Goal: Information Seeking & Learning: Learn about a topic

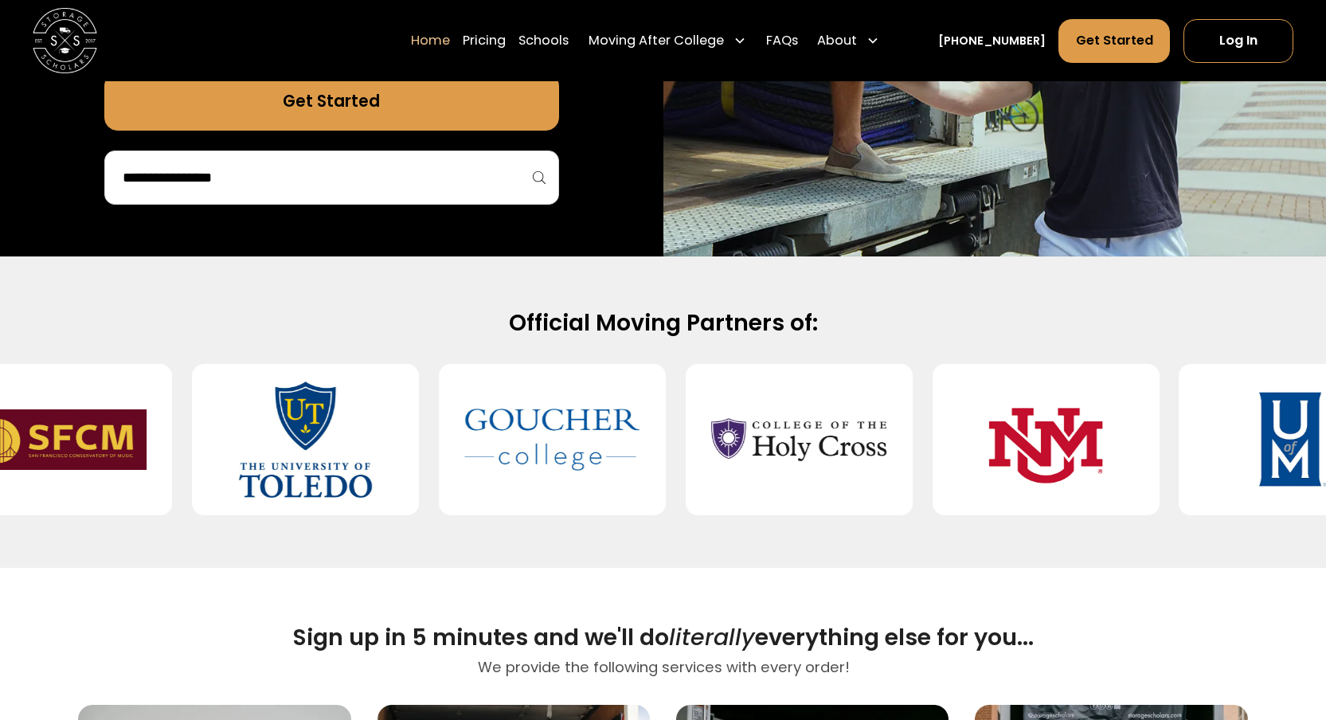
scroll to position [438, 0]
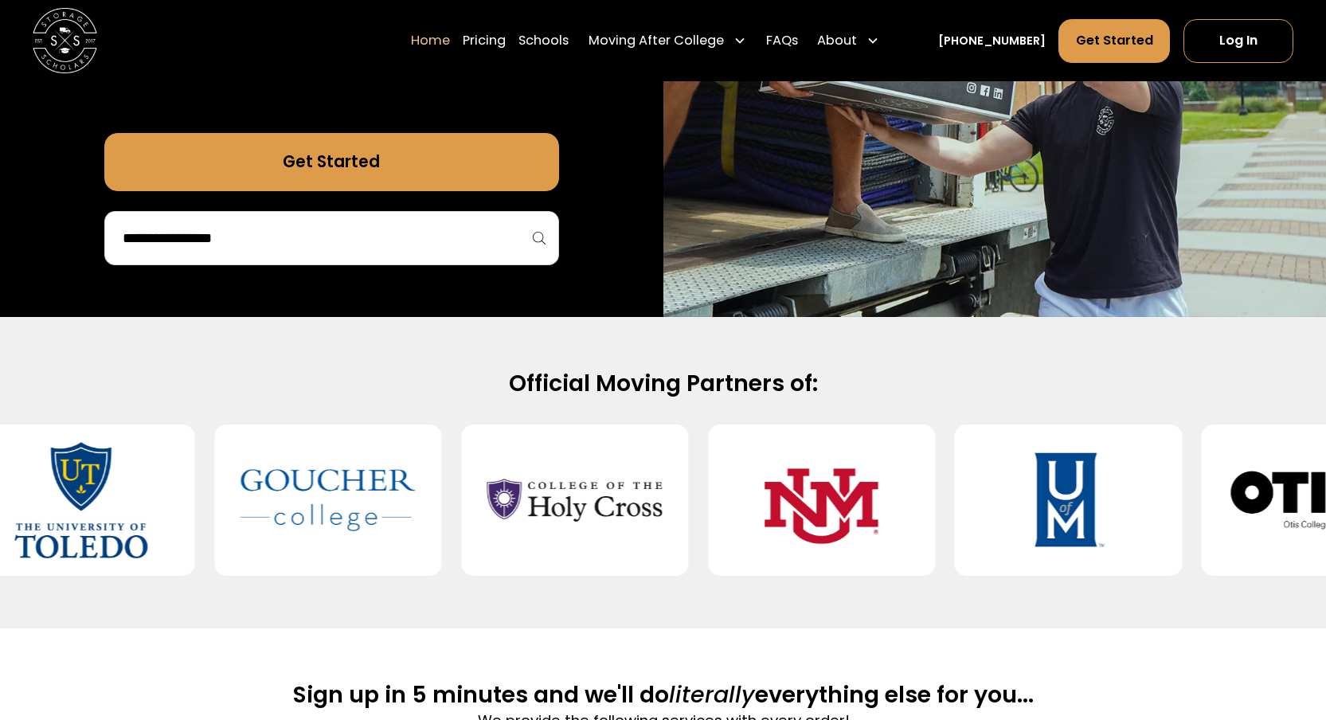
click at [361, 253] on div at bounding box center [331, 238] width 455 height 54
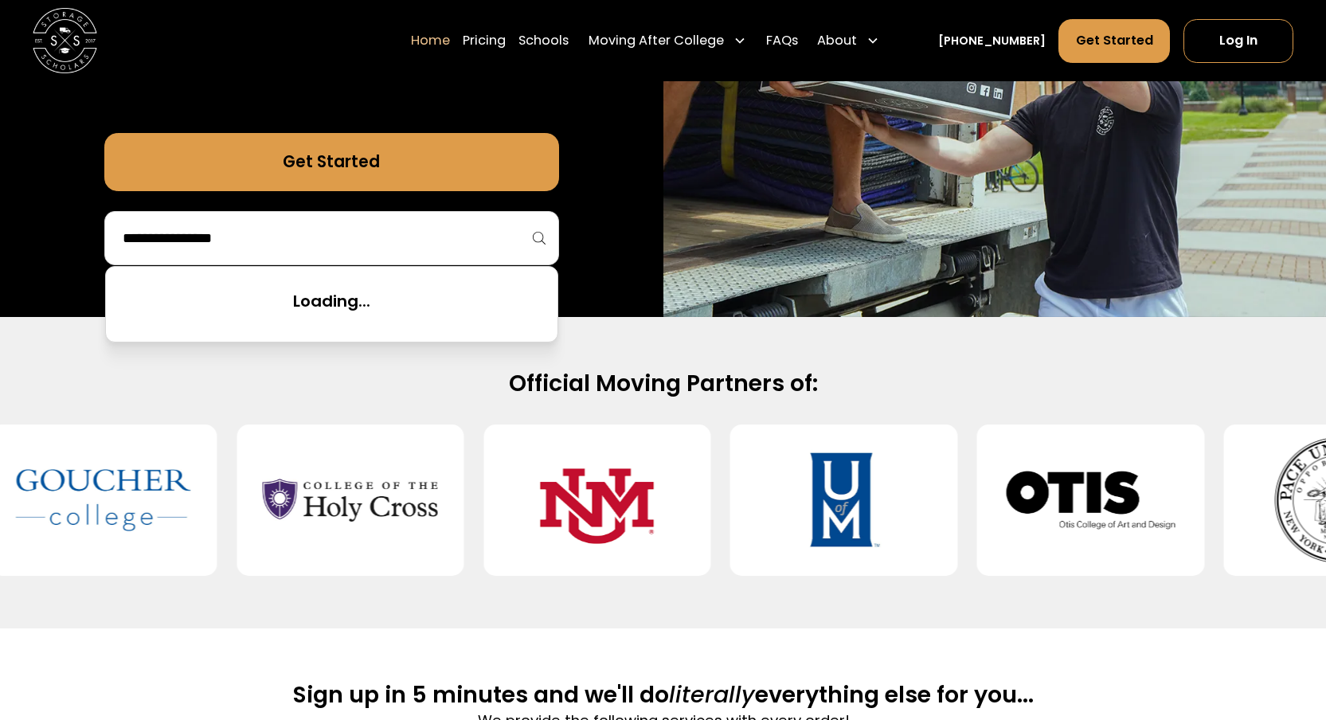
click at [342, 225] on input "search" at bounding box center [331, 238] width 421 height 27
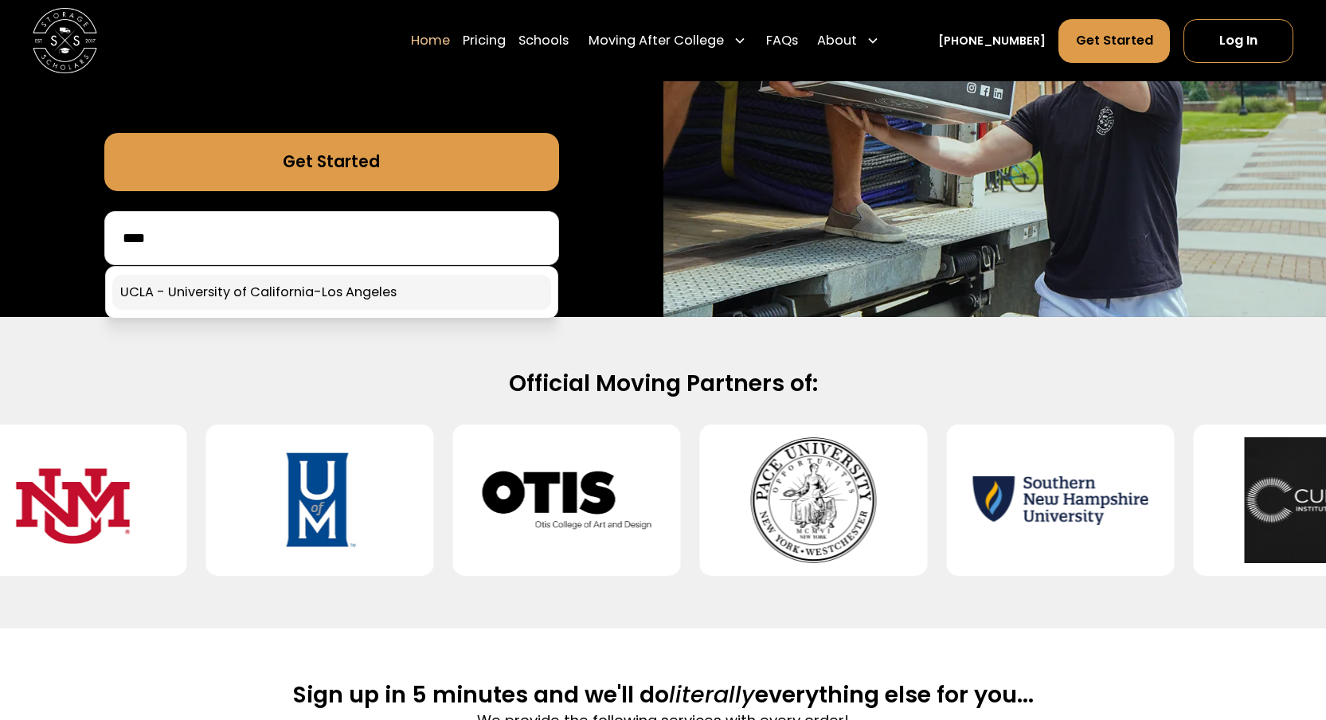
type input "****"
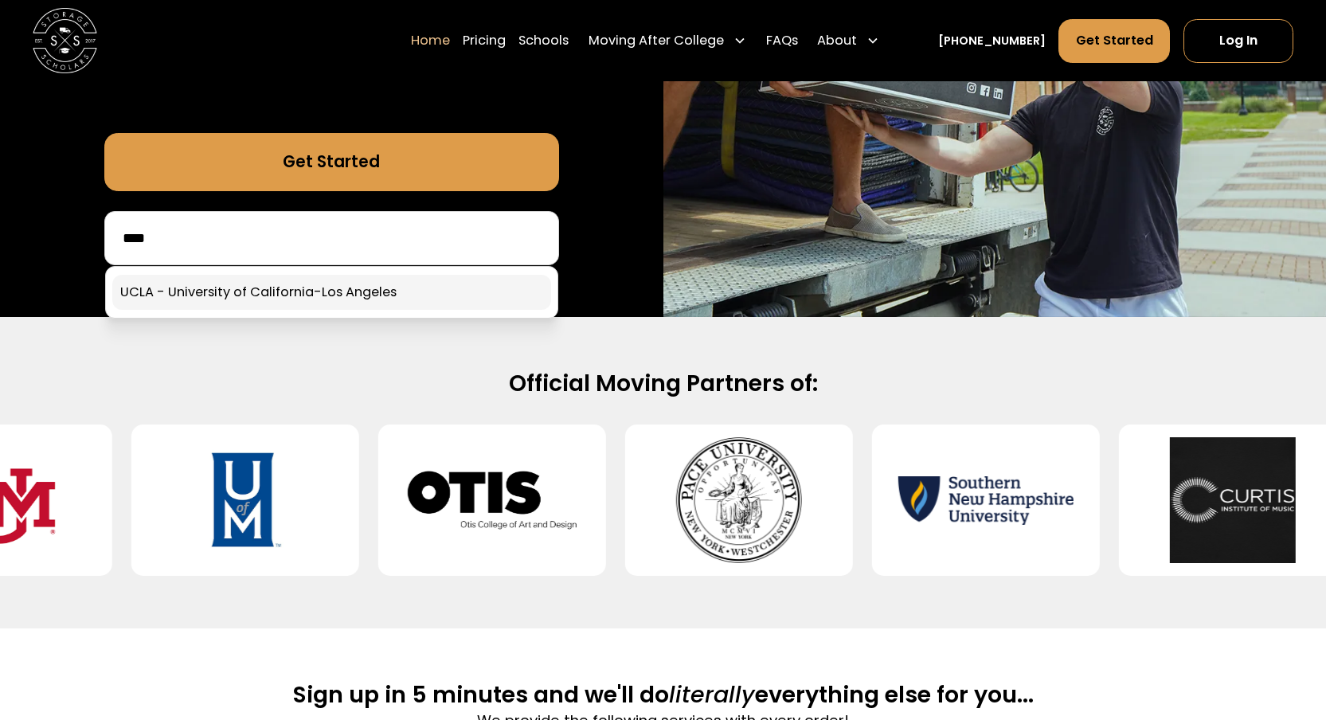
click at [333, 277] on link at bounding box center [331, 292] width 439 height 35
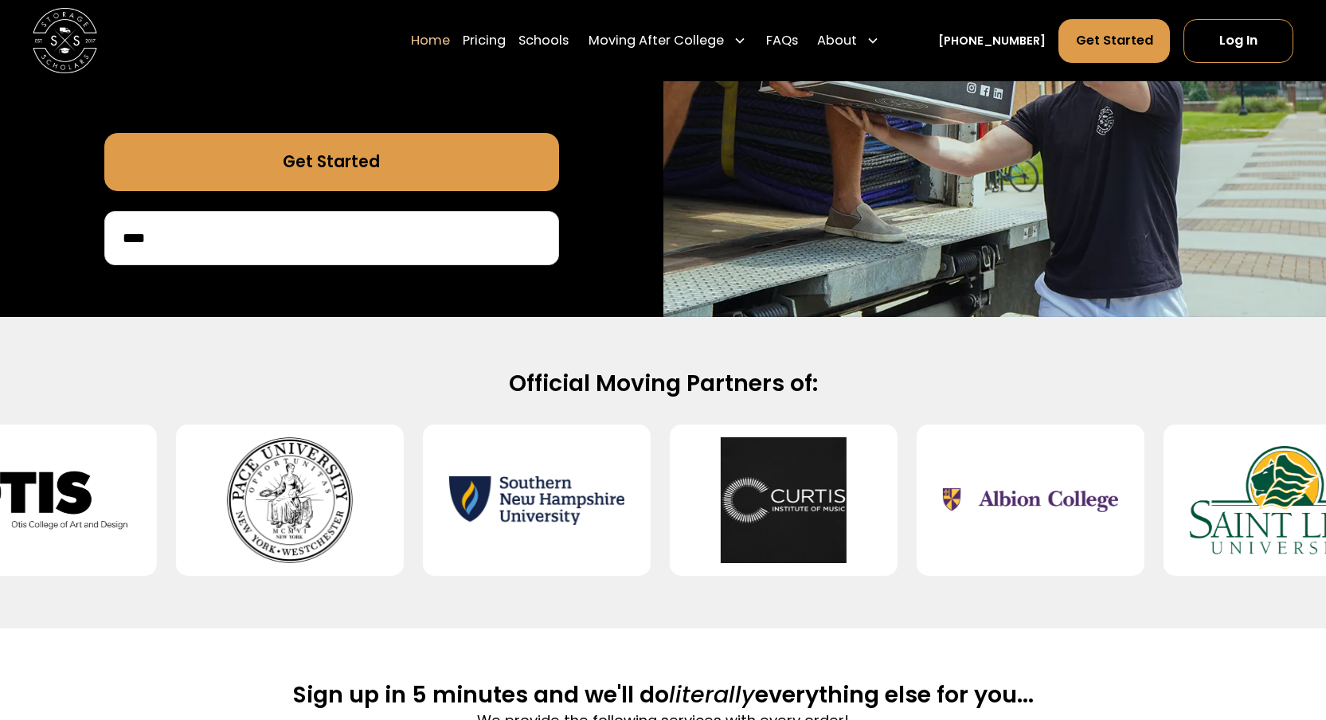
click at [359, 168] on link "Get Started" at bounding box center [331, 162] width 455 height 58
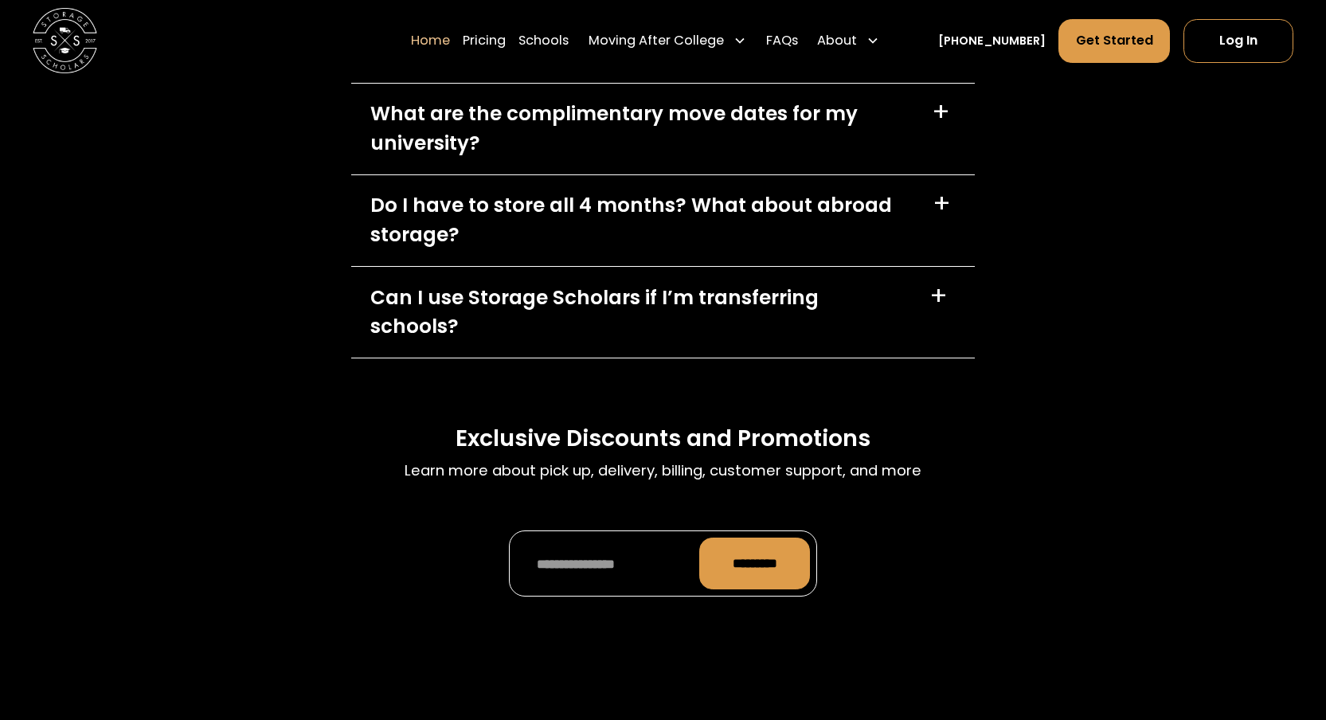
scroll to position [4759, 0]
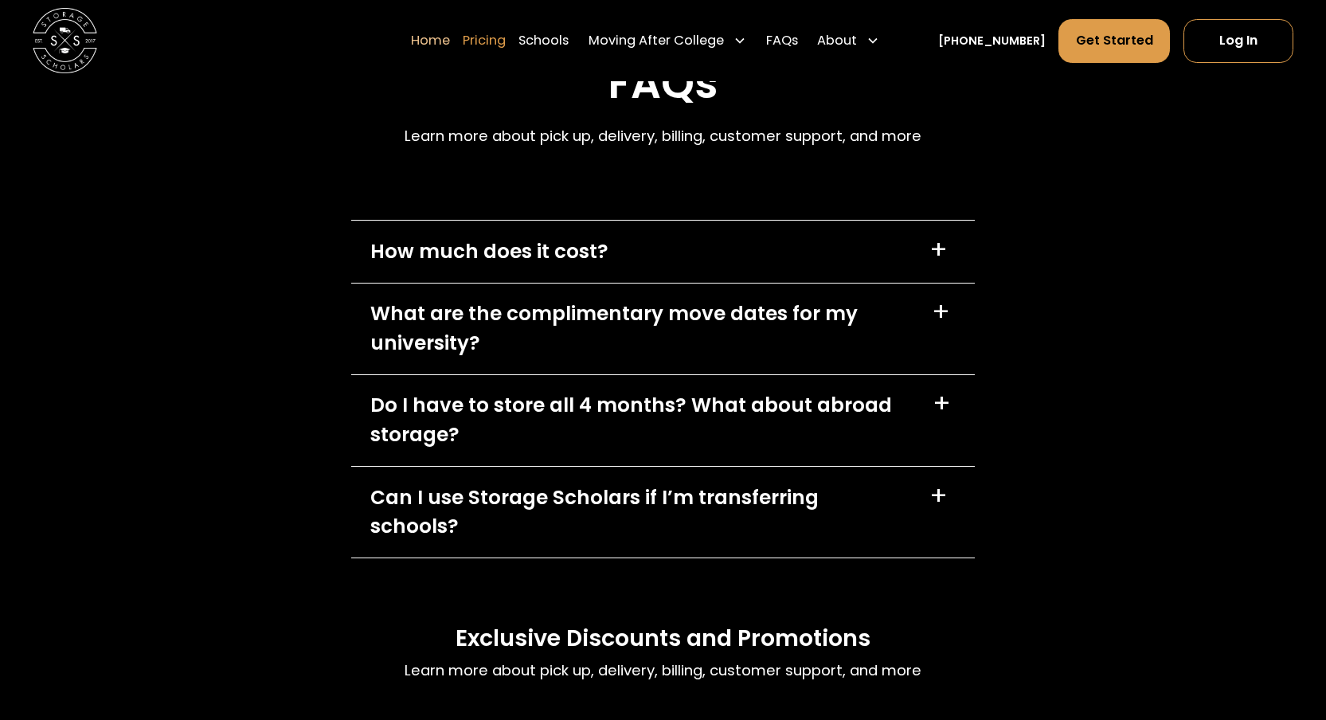
click at [503, 33] on link "Pricing" at bounding box center [484, 40] width 43 height 45
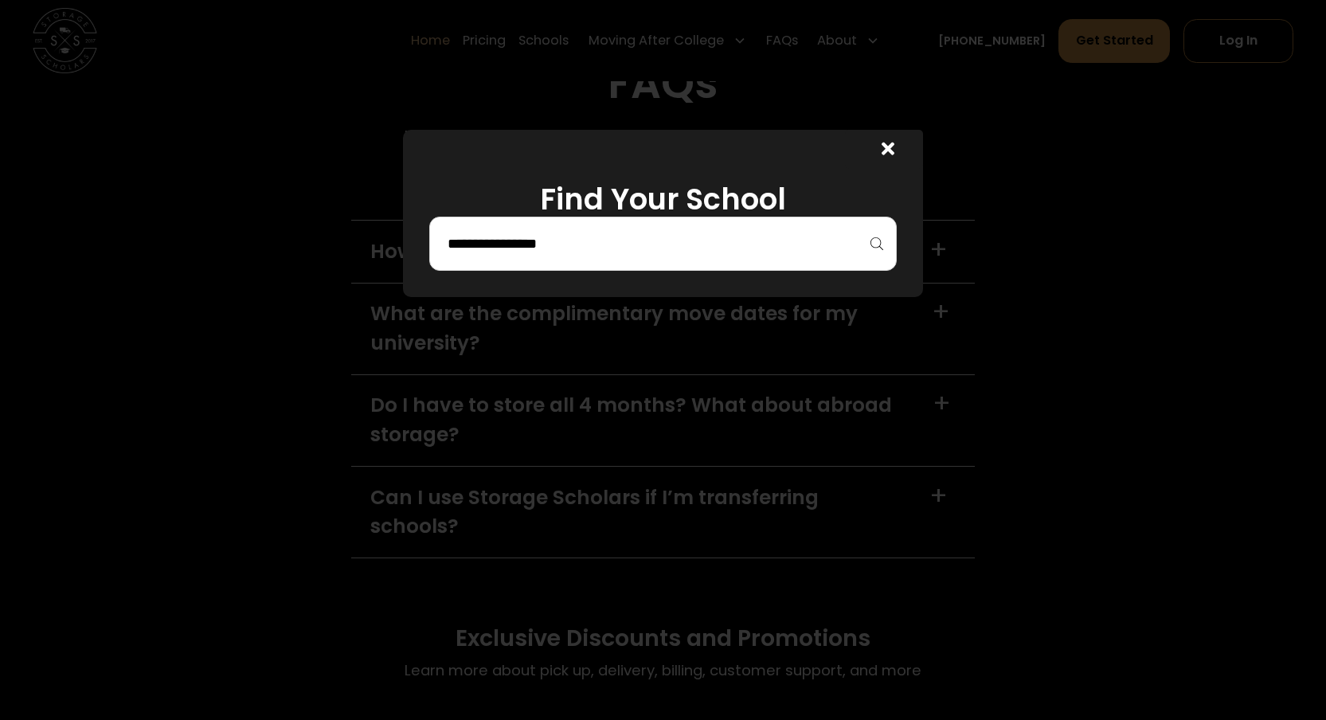
click at [651, 248] on input "search" at bounding box center [663, 243] width 434 height 27
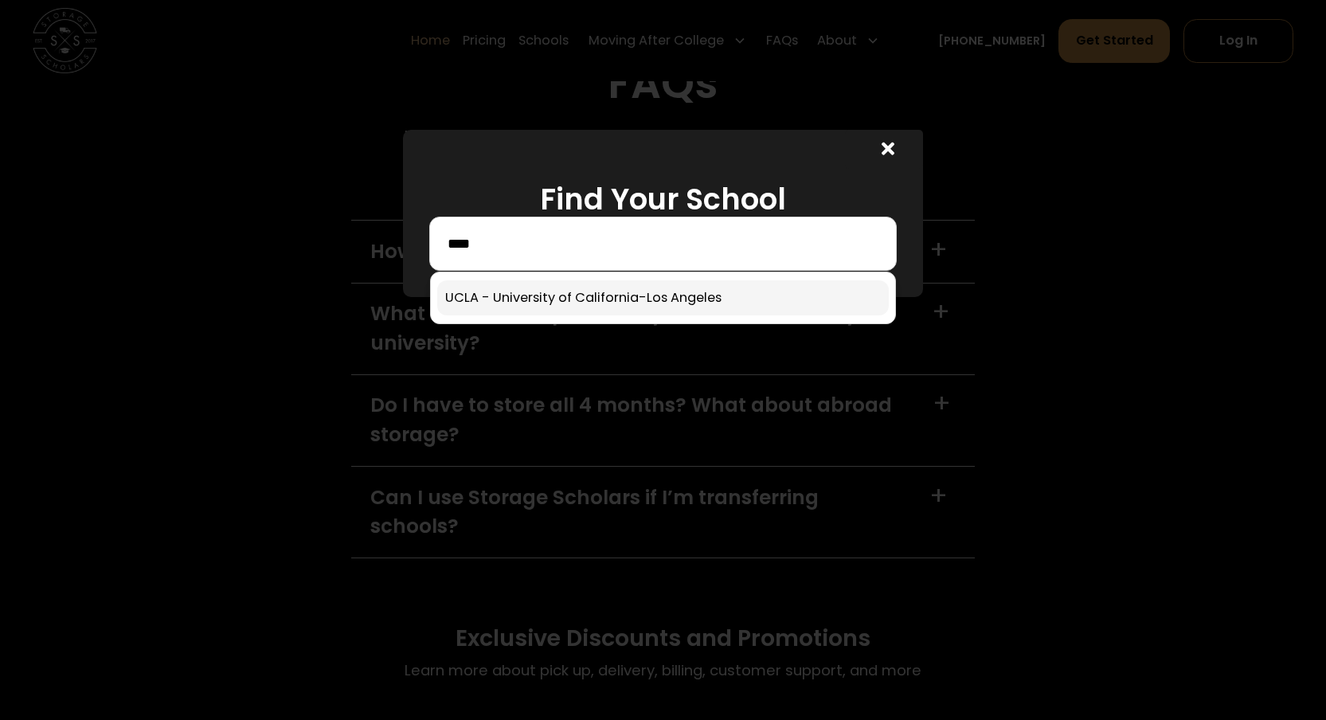
type input "****"
click at [559, 309] on link at bounding box center [663, 297] width 452 height 35
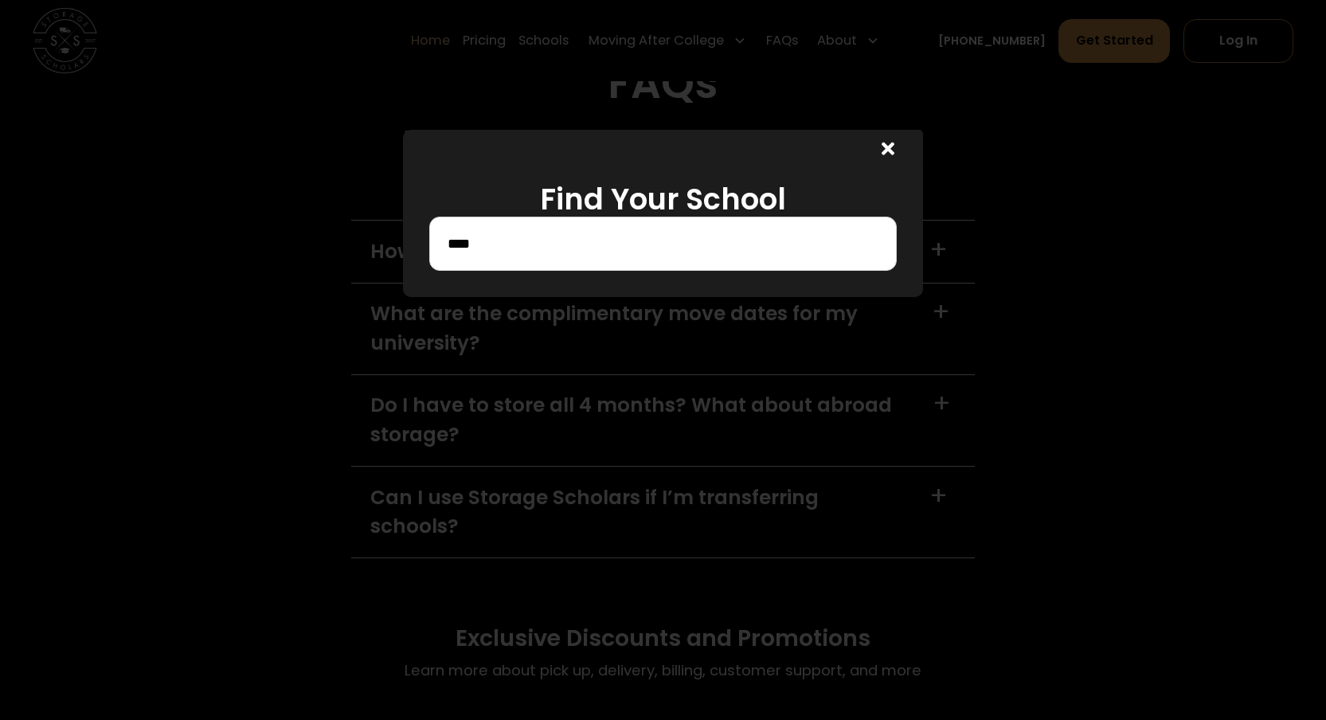
click at [544, 256] on input "****" at bounding box center [663, 243] width 434 height 27
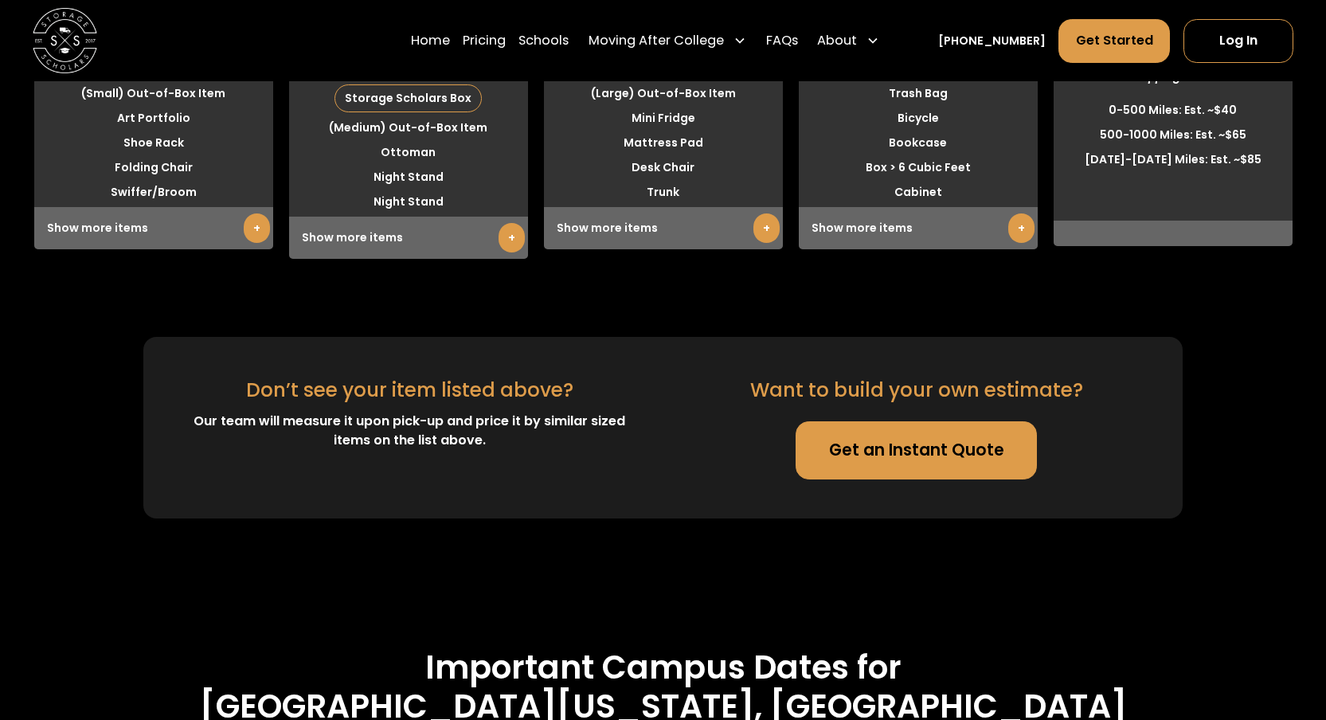
scroll to position [4119, 0]
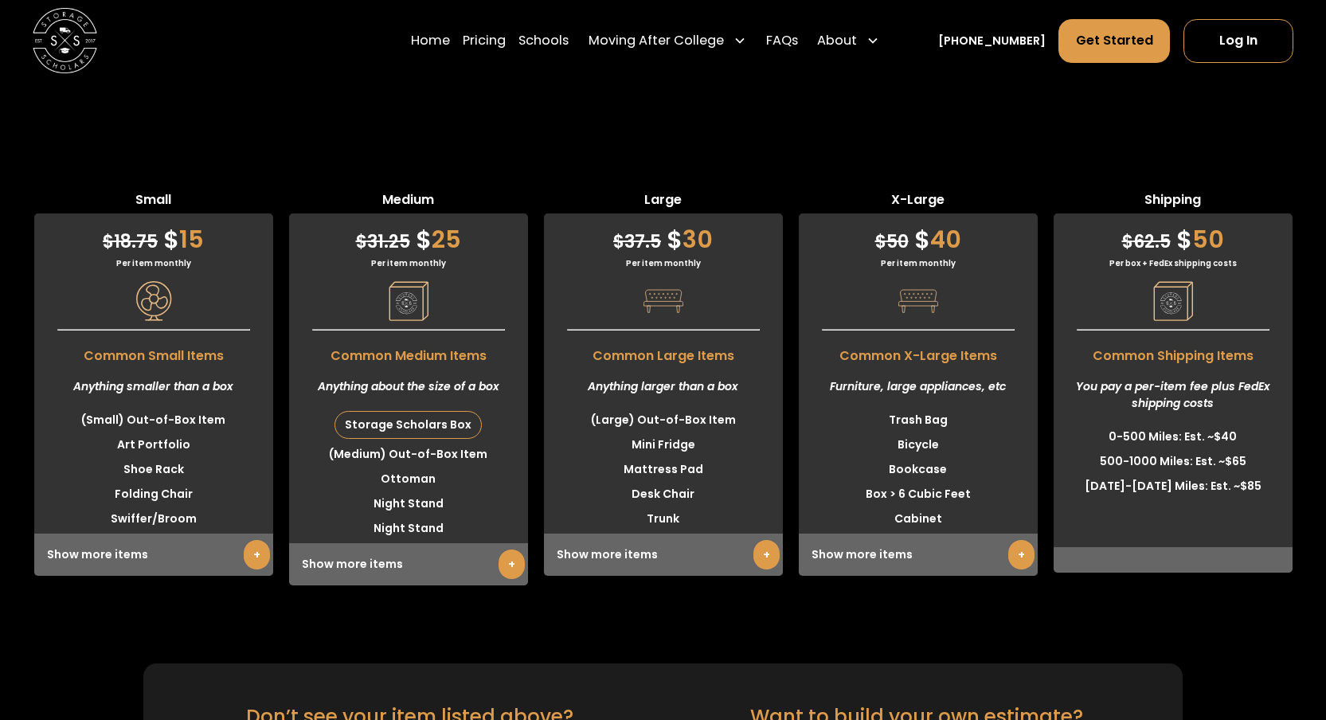
click at [258, 540] on link "+" at bounding box center [257, 554] width 26 height 29
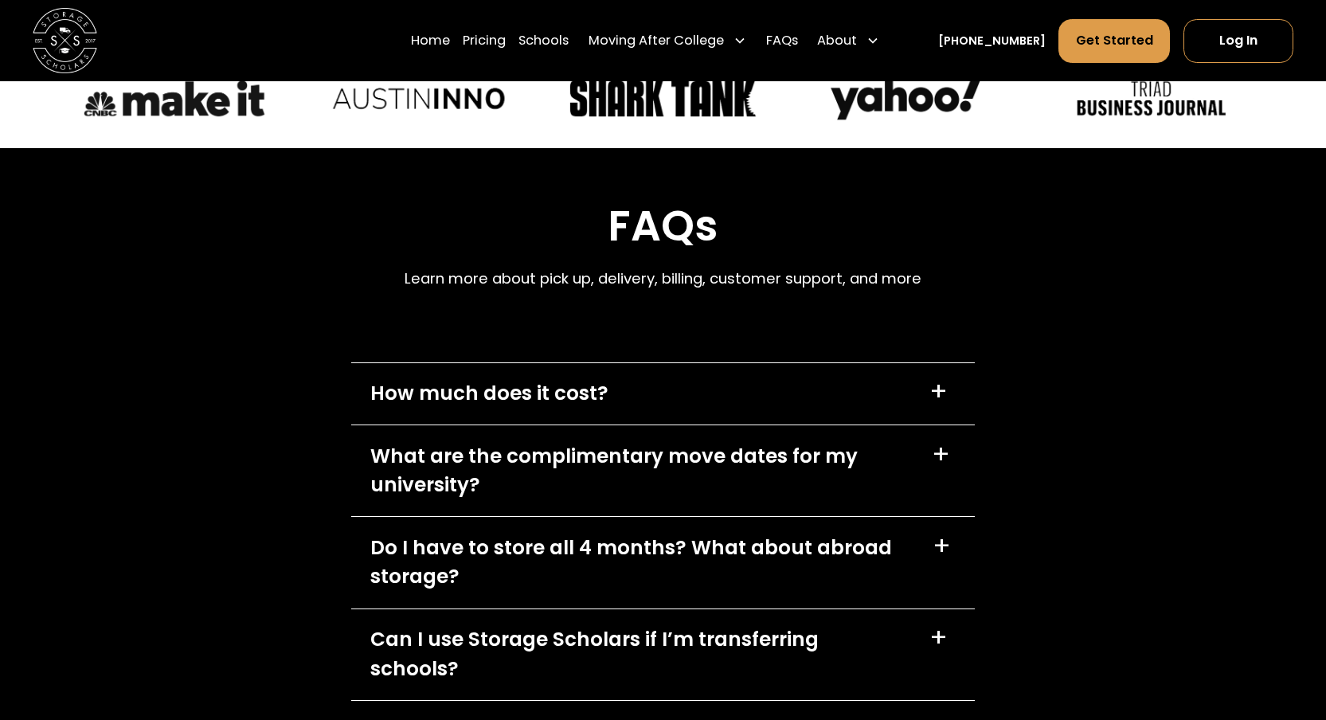
scroll to position [7418, 0]
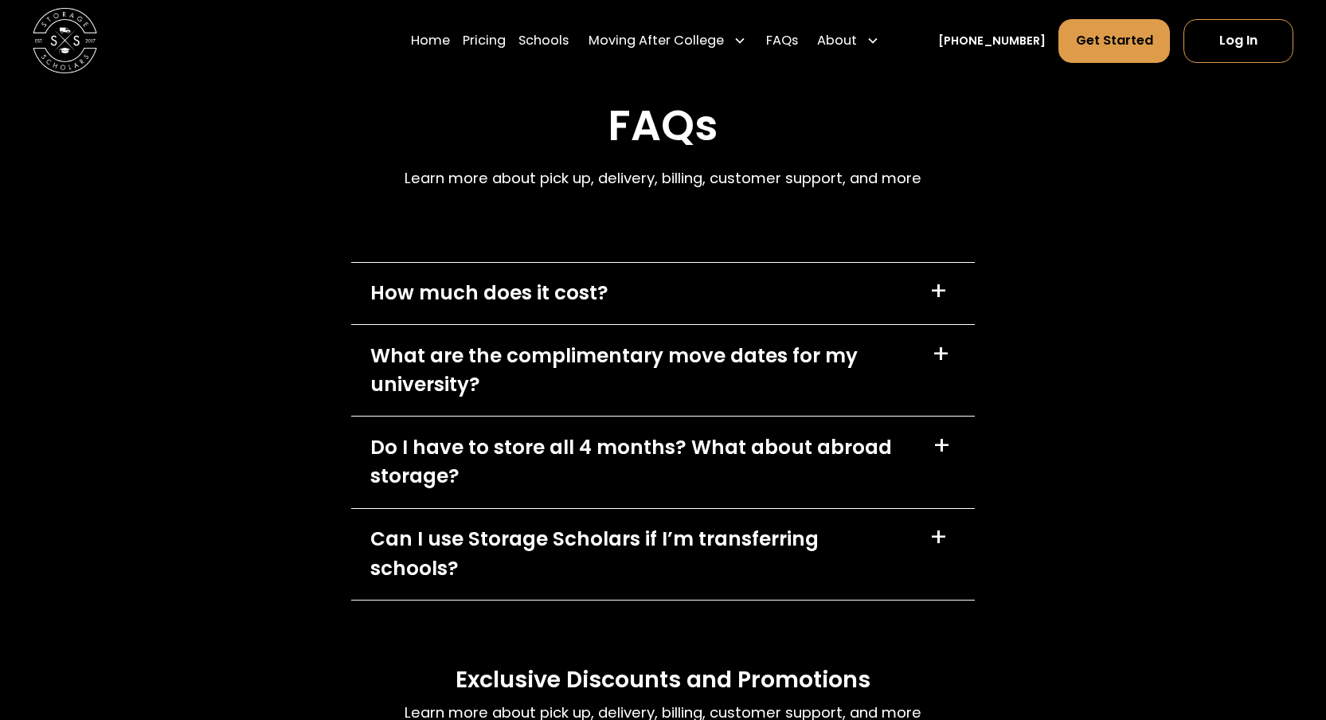
click at [820, 263] on div "How much does it cost? +" at bounding box center [663, 293] width 624 height 61
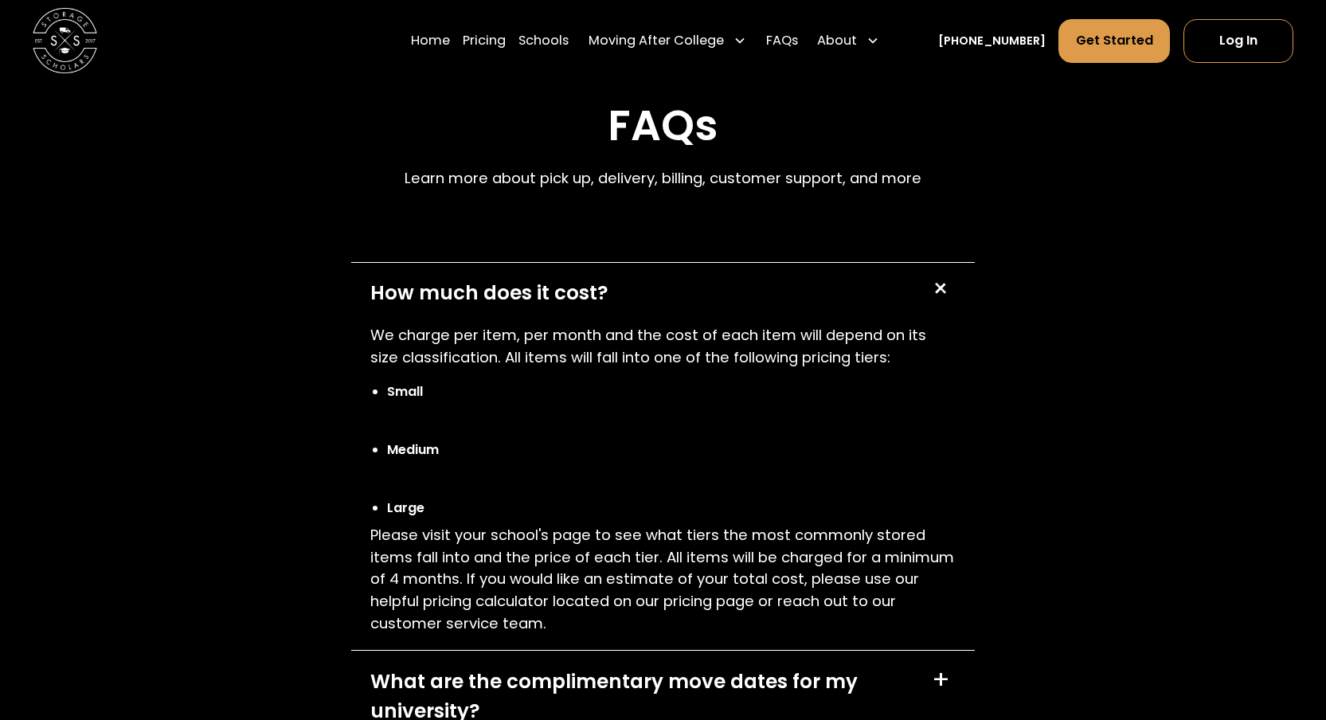
click at [820, 263] on div "How much does it cost? +" at bounding box center [663, 293] width 624 height 61
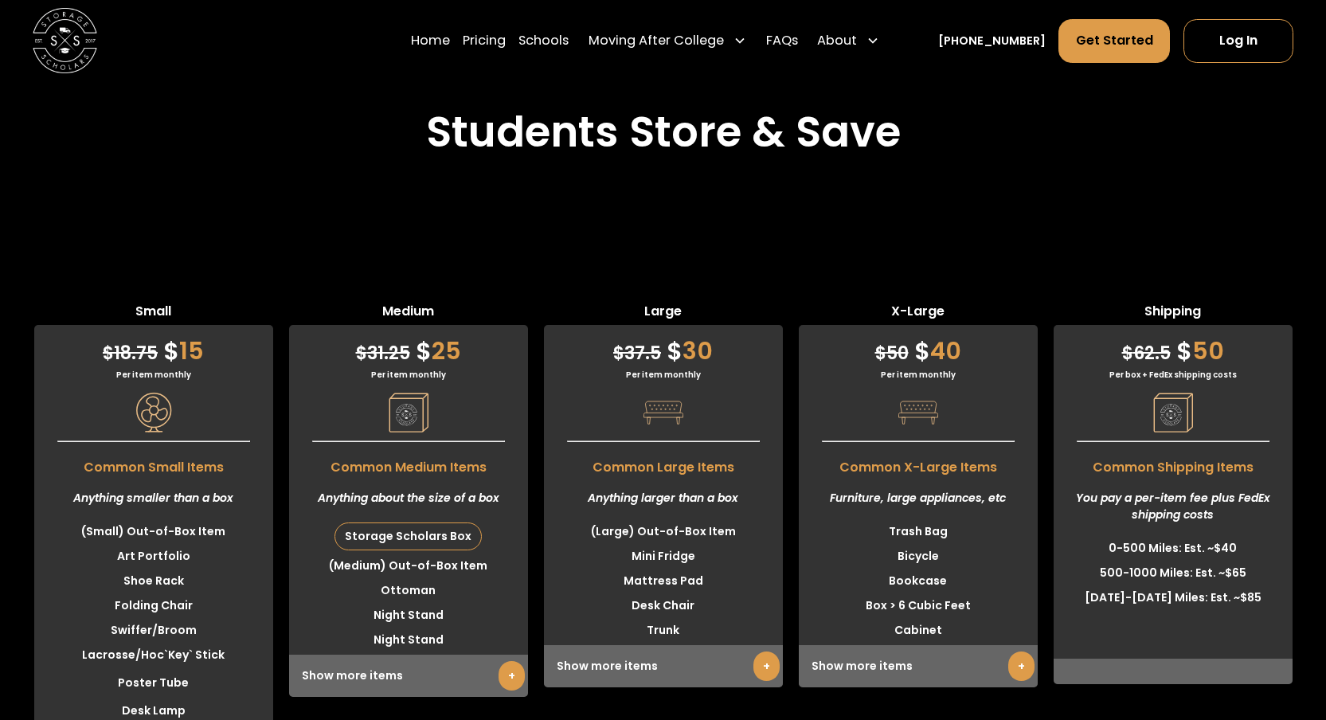
scroll to position [3956, 0]
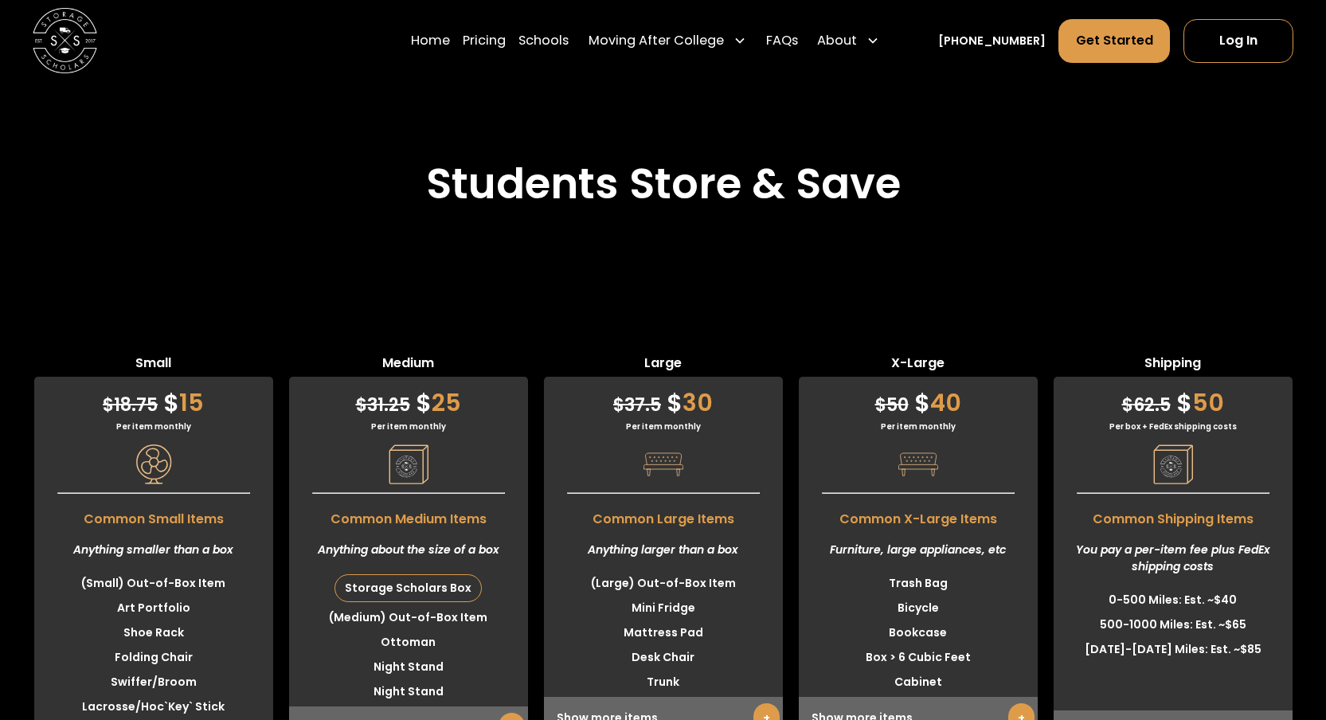
click at [725, 158] on h2 "Students Store & Save" at bounding box center [663, 183] width 475 height 51
click at [1022, 703] on link "+" at bounding box center [1021, 717] width 26 height 29
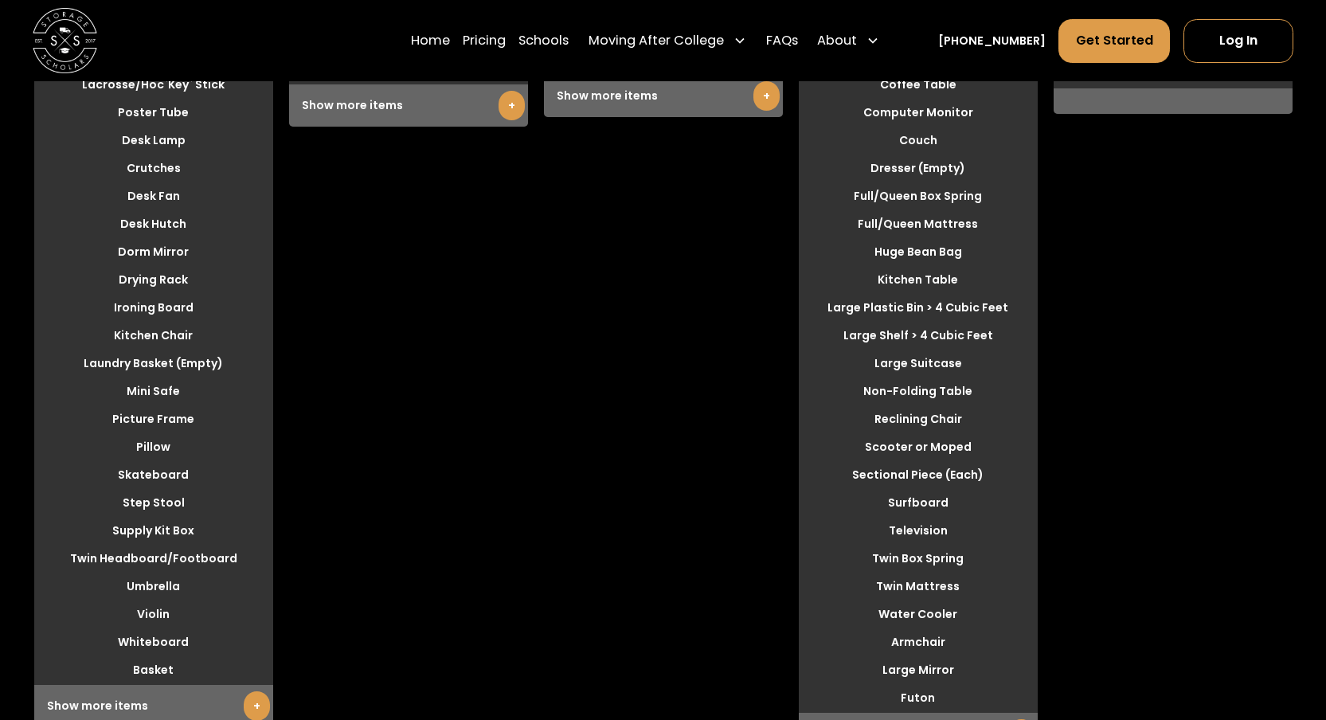
scroll to position [4353, 0]
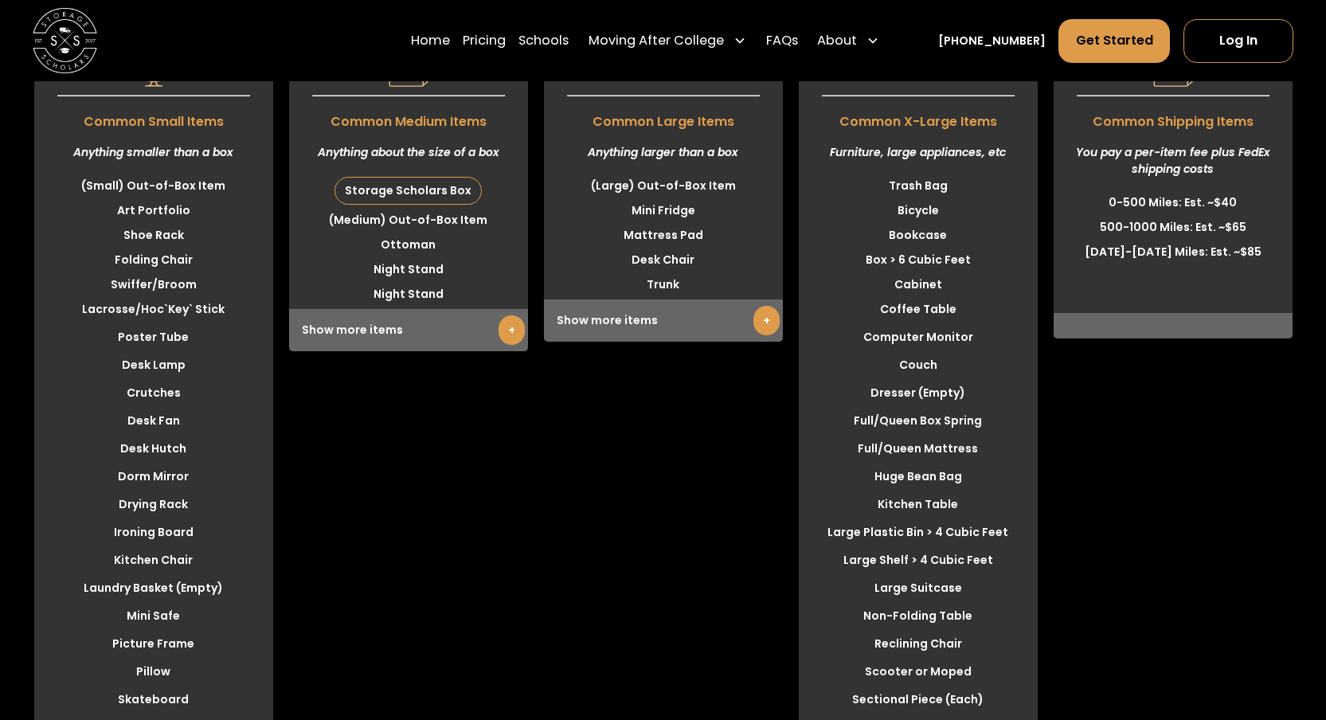
click at [948, 174] on li "Trash Bag" at bounding box center [918, 186] width 239 height 25
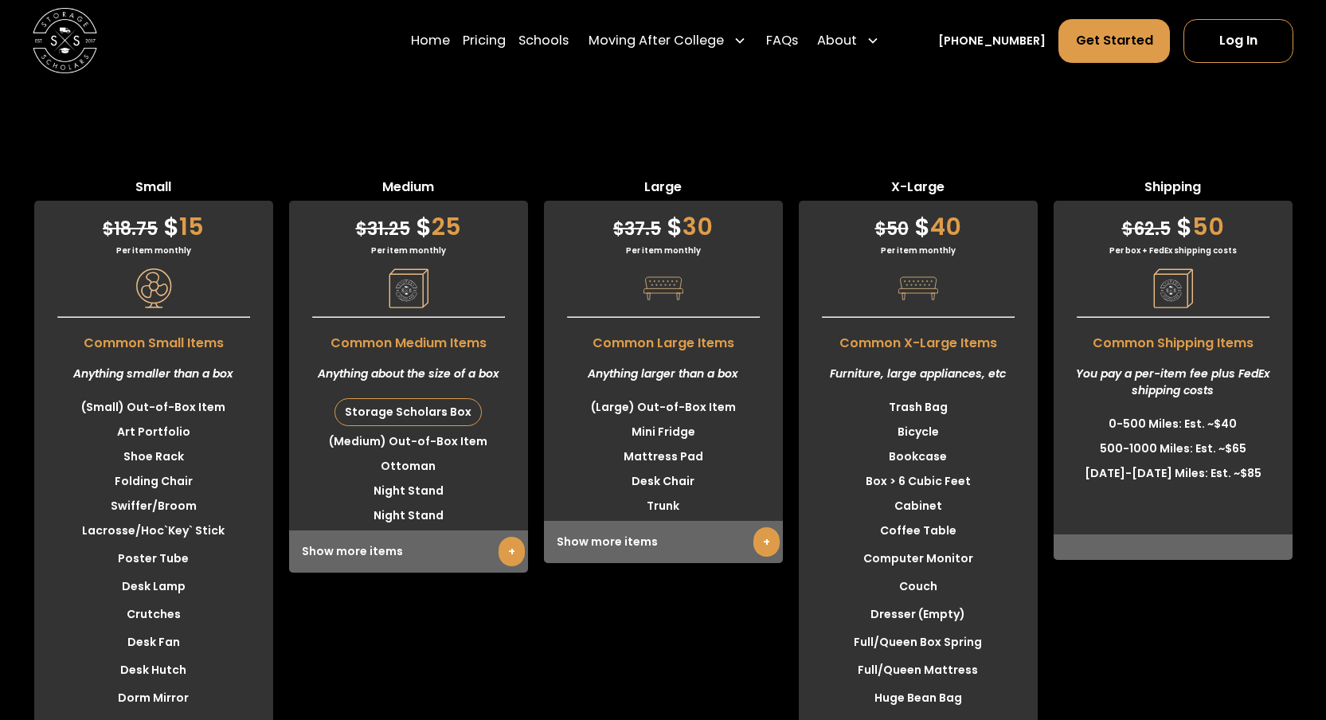
scroll to position [4025, 0]
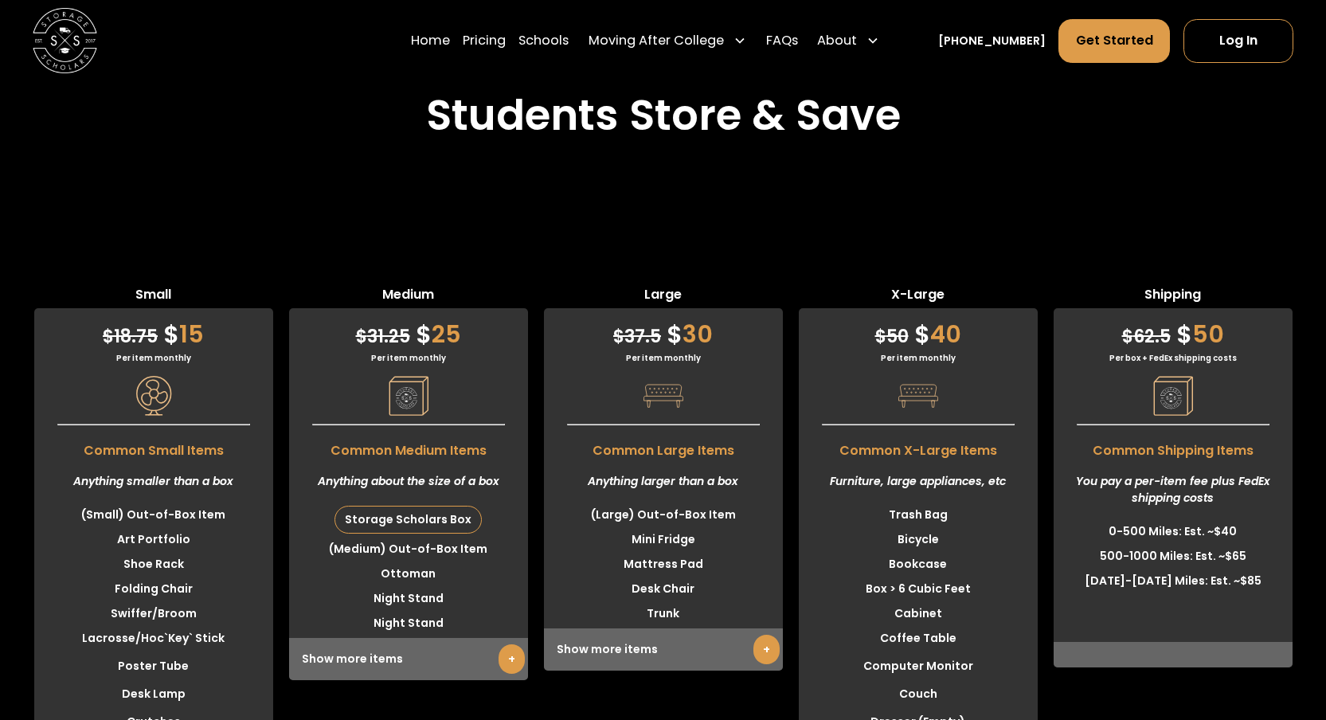
click at [915, 352] on div "Per item monthly" at bounding box center [918, 358] width 239 height 12
click at [921, 317] on span "$" at bounding box center [922, 334] width 16 height 34
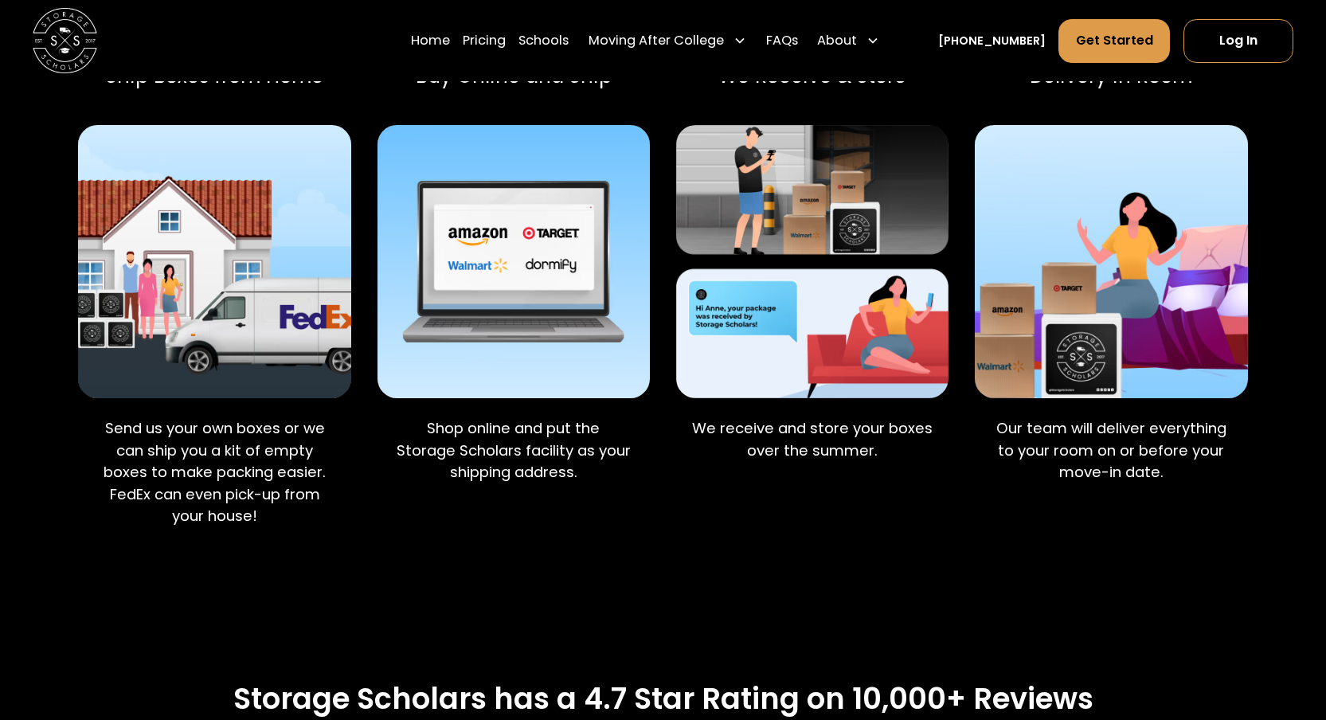
scroll to position [1046, 0]
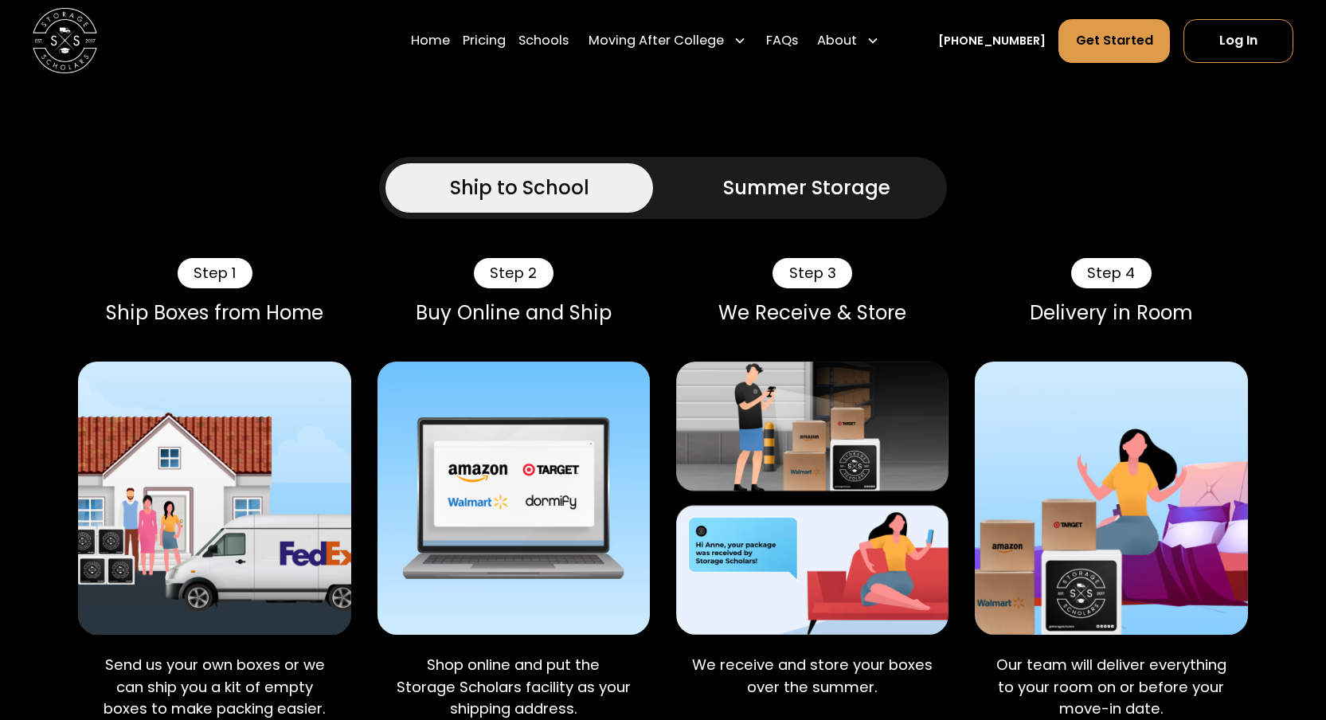
click at [815, 258] on div "Step 3" at bounding box center [812, 273] width 80 height 30
click at [823, 406] on img at bounding box center [812, 498] width 273 height 273
click at [833, 521] on img at bounding box center [812, 498] width 273 height 273
click at [805, 174] on div "Summer Storage" at bounding box center [806, 188] width 167 height 29
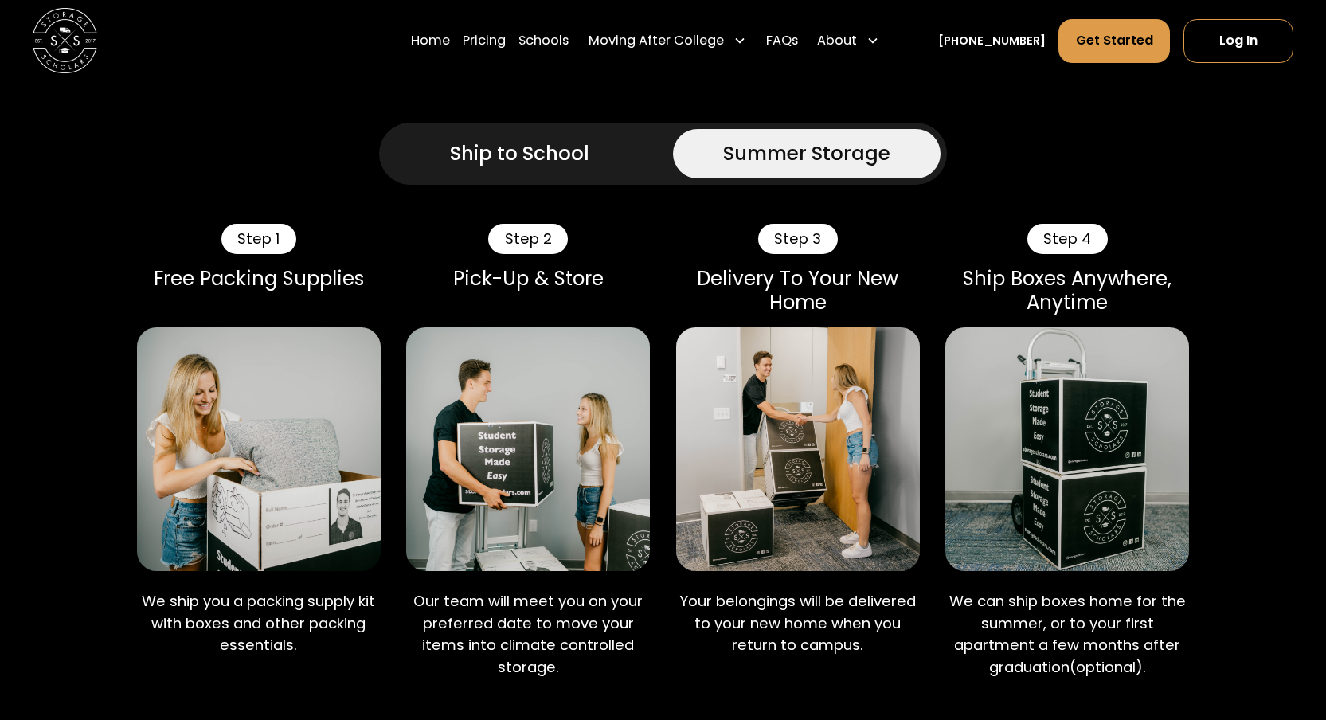
scroll to position [899, 0]
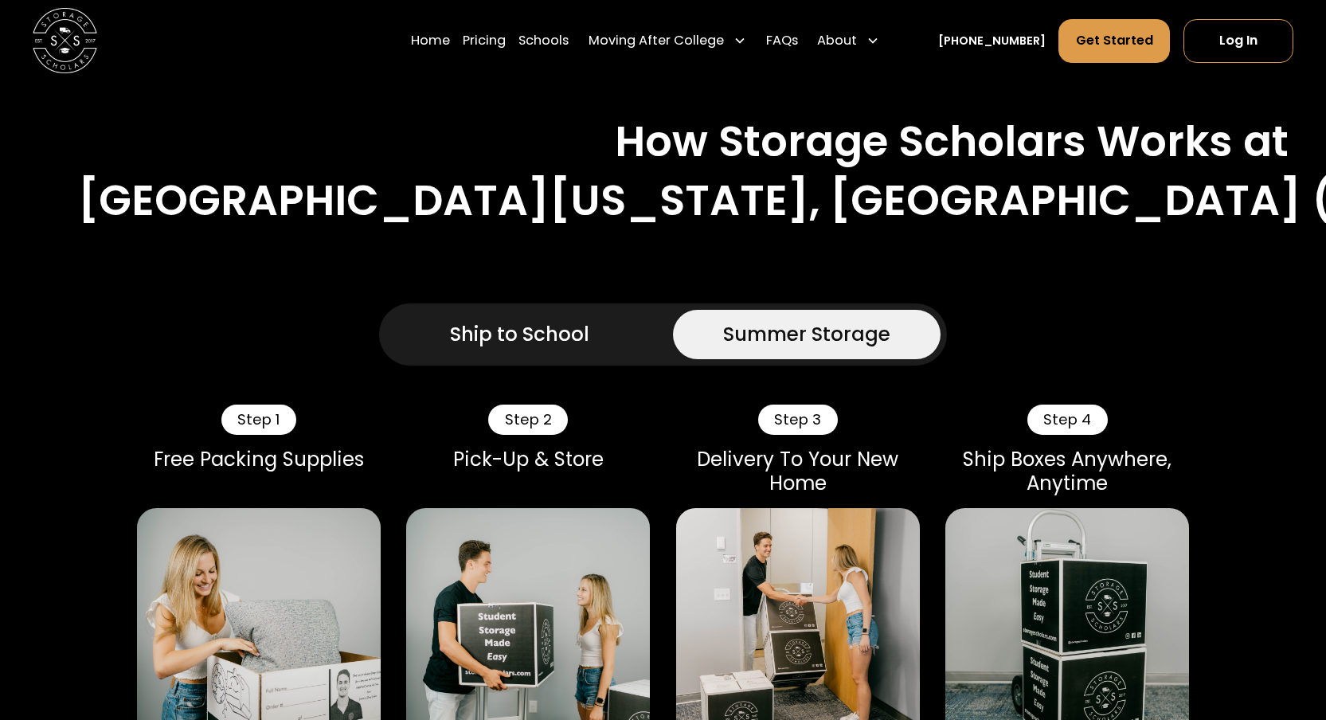
click at [590, 310] on link "Ship to School" at bounding box center [519, 334] width 268 height 49
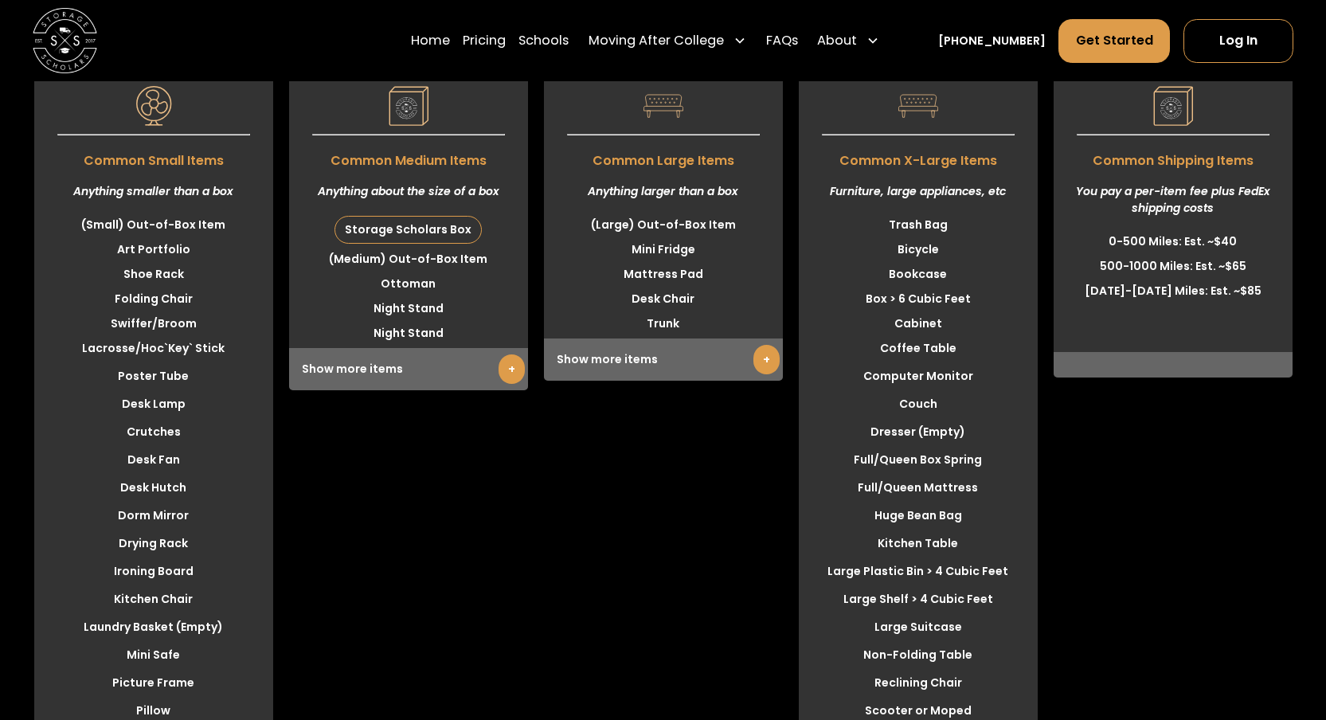
scroll to position [3966, 0]
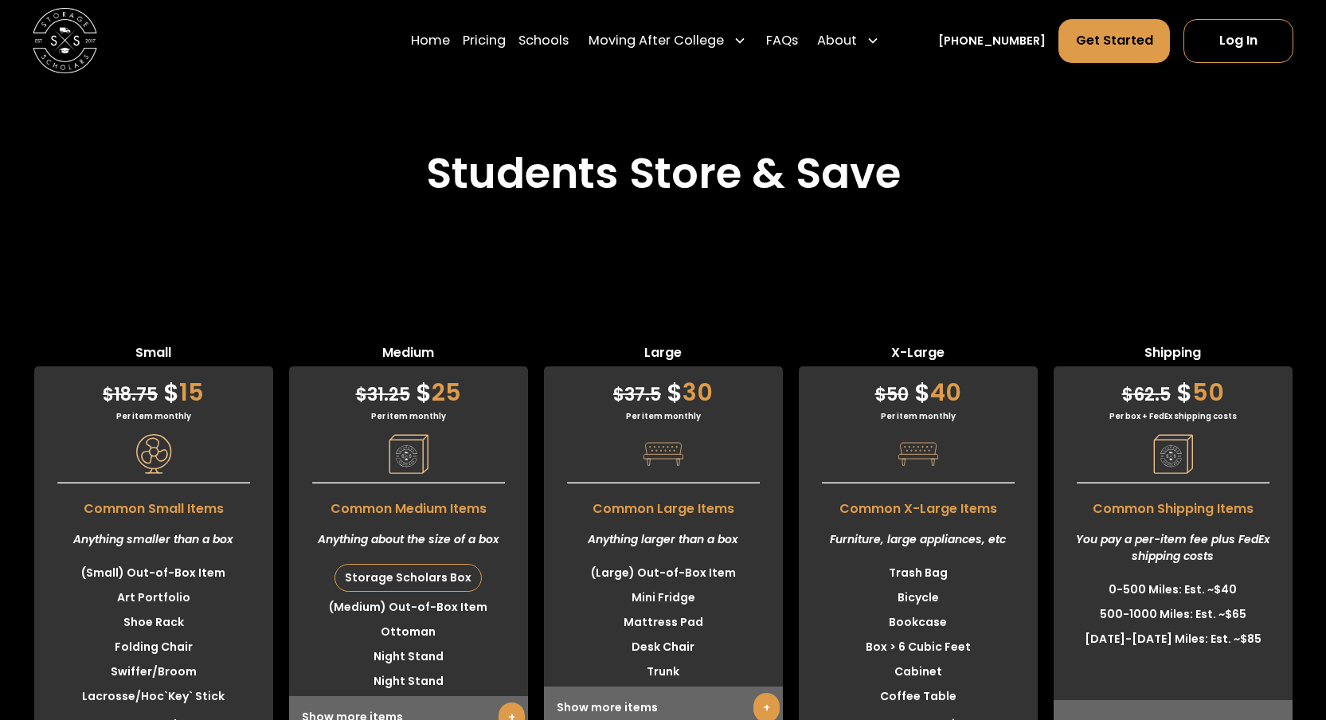
click at [444, 565] on div "Storage Scholars Box" at bounding box center [408, 578] width 146 height 26
click at [426, 565] on div "Storage Scholars Box" at bounding box center [408, 578] width 146 height 26
click at [509, 702] on link "+" at bounding box center [511, 716] width 26 height 29
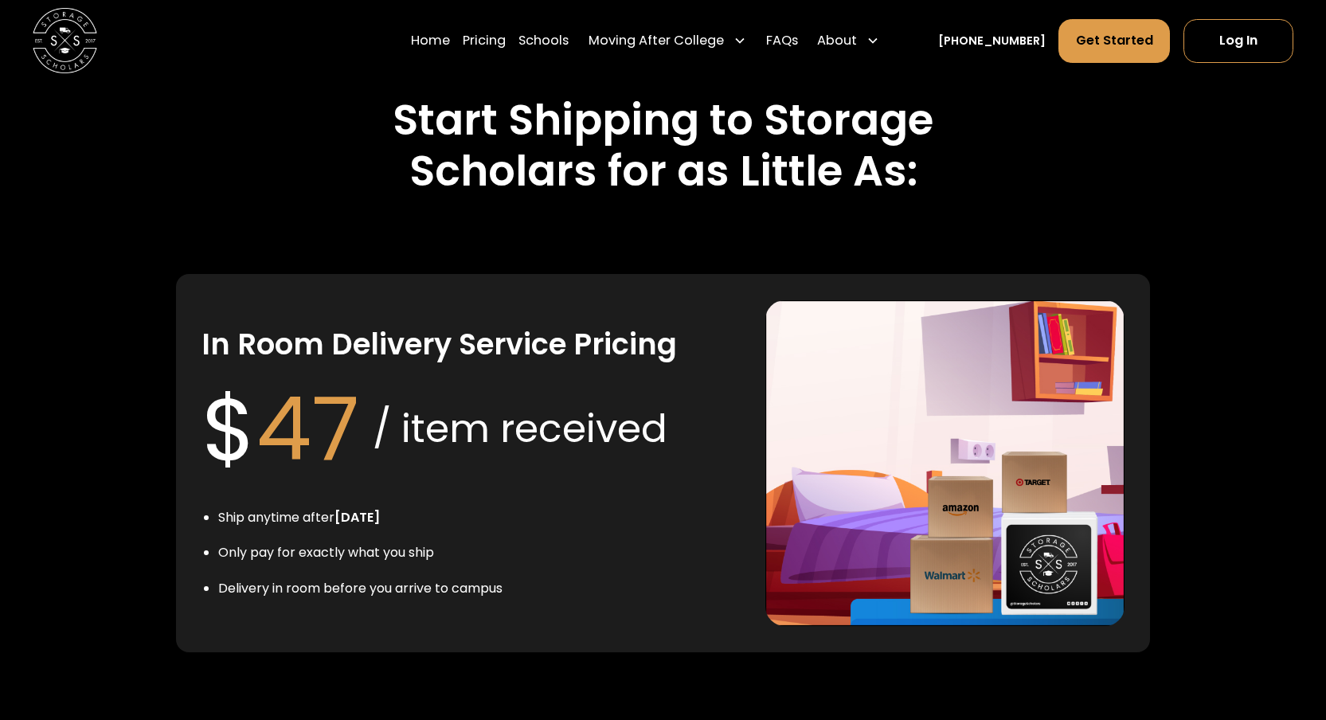
scroll to position [3039, 0]
